Goal: Information Seeking & Learning: Learn about a topic

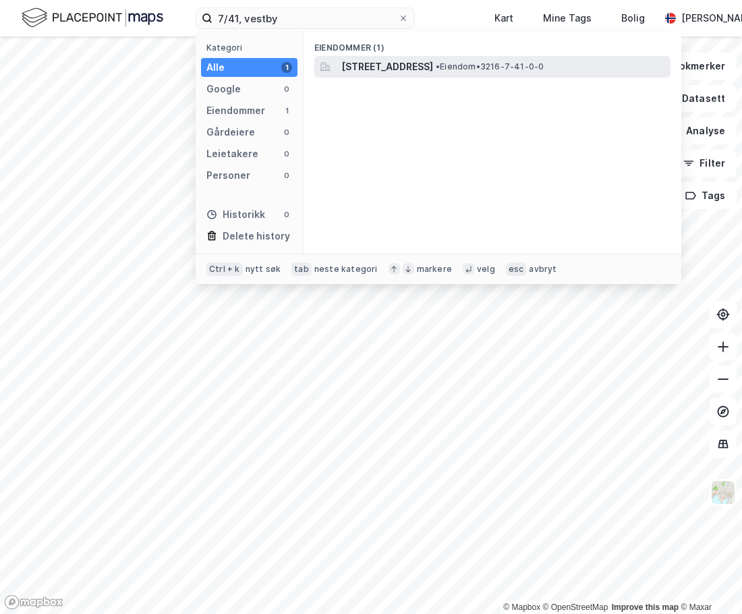
click at [384, 65] on span "[STREET_ADDRESS]" at bounding box center [387, 67] width 92 height 16
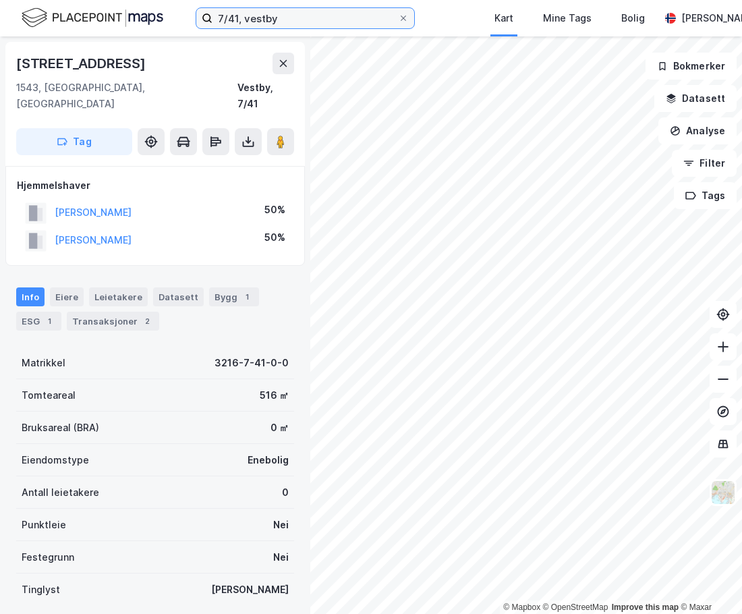
click at [239, 20] on input "7/41, vestby" at bounding box center [304, 18] width 185 height 20
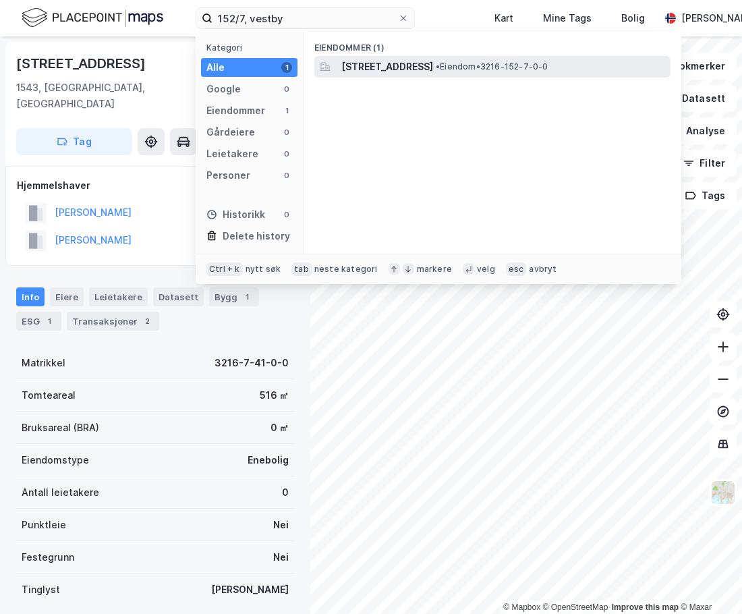
click at [423, 71] on span "[STREET_ADDRESS]" at bounding box center [387, 67] width 92 height 16
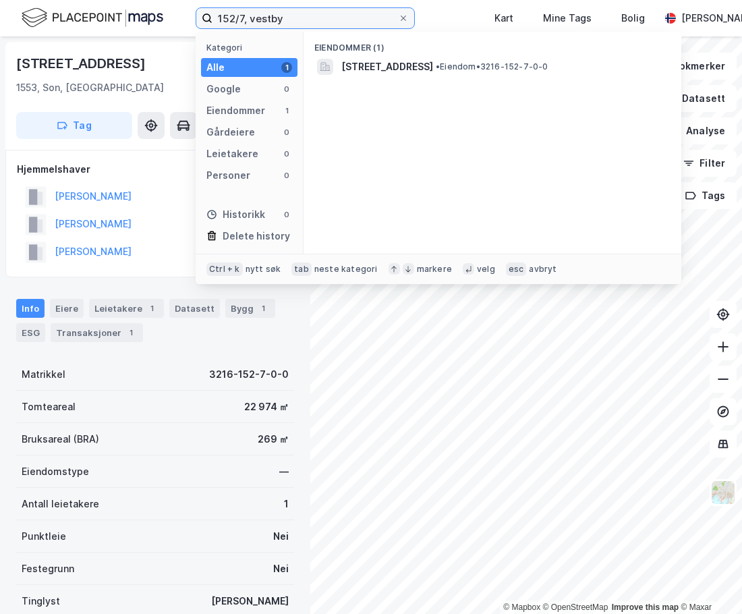
click at [241, 18] on input "152/7, vestby" at bounding box center [304, 18] width 185 height 20
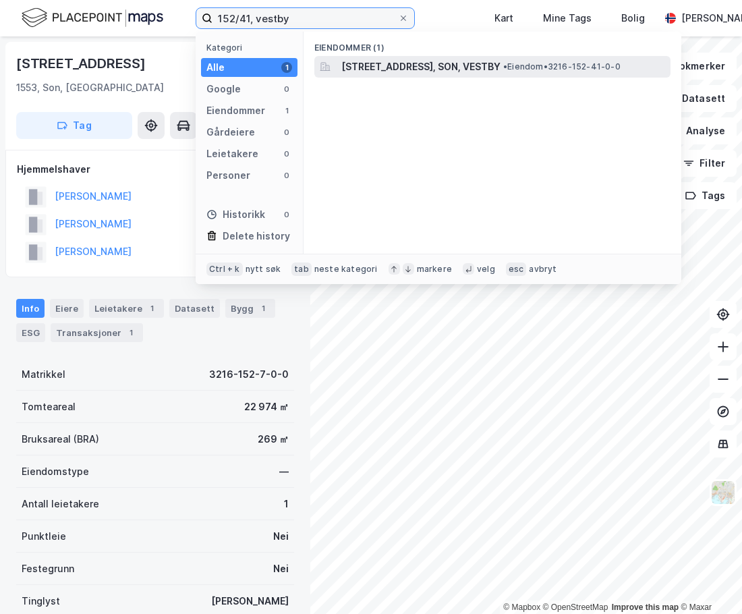
type input "152/41, vestby"
click at [388, 65] on span "[STREET_ADDRESS], SON, VESTBY" at bounding box center [420, 67] width 159 height 16
